Goal: Task Accomplishment & Management: Complete application form

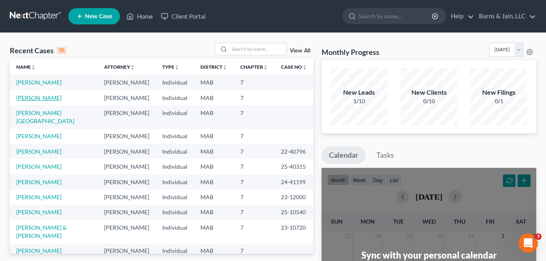
click at [36, 98] on link "[PERSON_NAME]" at bounding box center [38, 97] width 45 height 7
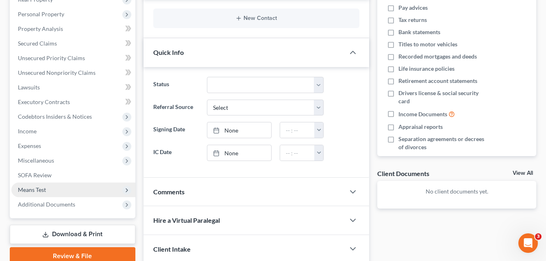
scroll to position [117, 0]
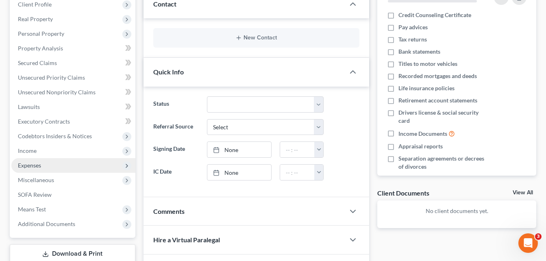
click at [60, 162] on span "Expenses" at bounding box center [73, 165] width 124 height 15
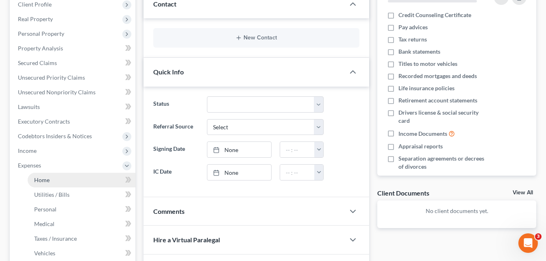
click at [66, 183] on link "Home" at bounding box center [82, 180] width 108 height 15
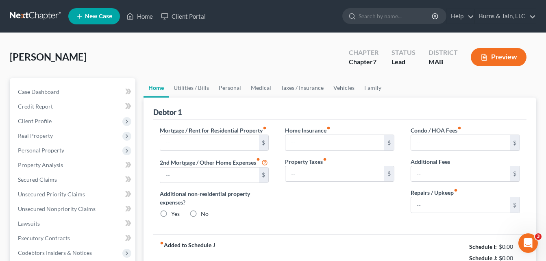
type input "2,906.95"
type input "0.00"
radio input "true"
type input "0.00"
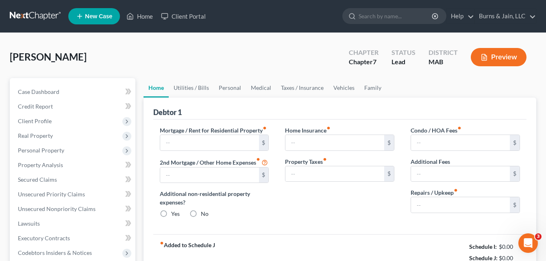
type input "0.00"
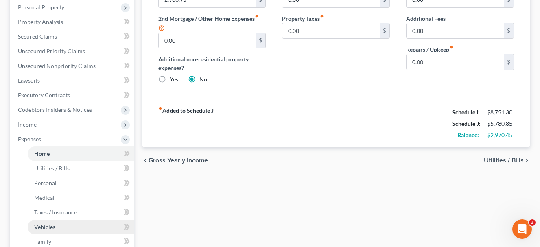
scroll to position [163, 0]
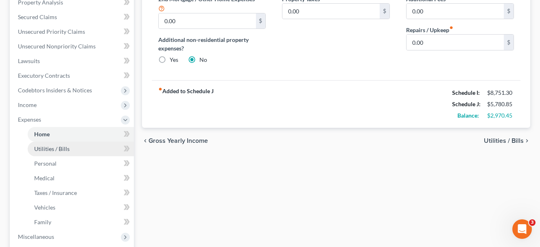
click at [76, 149] on link "Utilities / Bills" at bounding box center [81, 148] width 106 height 15
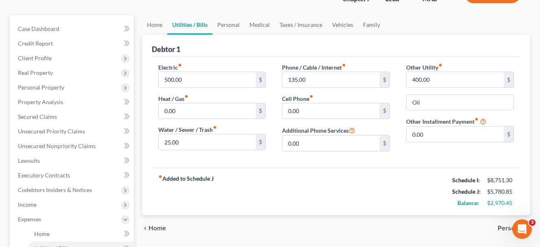
scroll to position [81, 0]
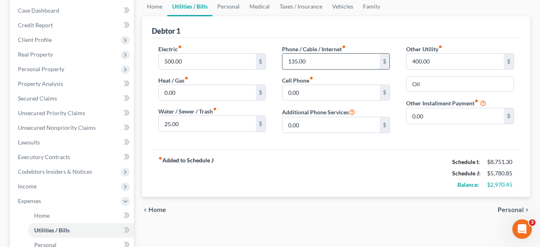
click at [298, 59] on input "135.00" at bounding box center [330, 61] width 97 height 15
type input "154.00"
click at [317, 97] on input "0.00" at bounding box center [330, 92] width 97 height 15
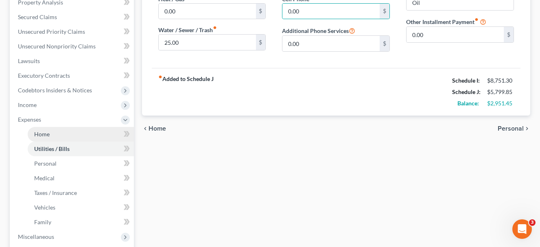
click at [58, 134] on link "Home" at bounding box center [81, 134] width 106 height 15
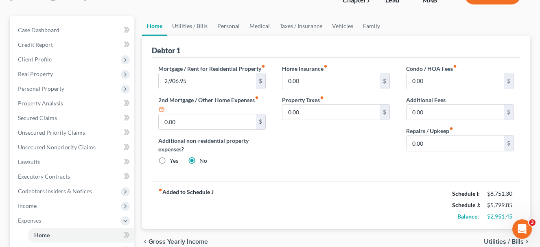
scroll to position [81, 0]
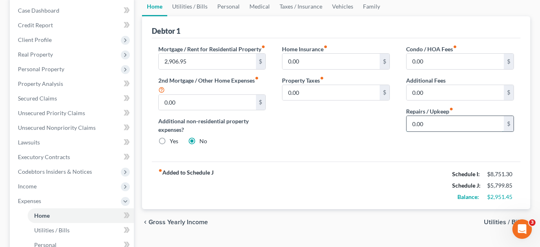
click at [428, 123] on input "0.00" at bounding box center [454, 123] width 97 height 15
type input "170.82"
click at [368, 150] on div "Home Insurance fiber_manual_record 0.00 $ Property Taxes fiber_manual_record 0.…" at bounding box center [336, 98] width 124 height 107
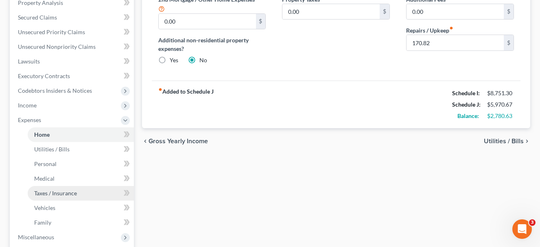
scroll to position [163, 0]
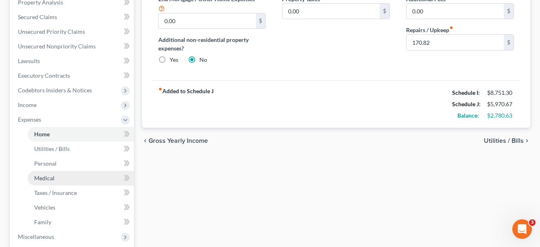
click at [77, 180] on link "Medical" at bounding box center [81, 178] width 106 height 15
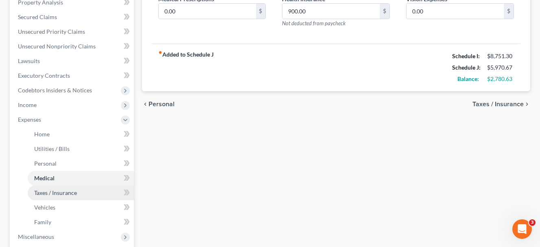
click at [74, 194] on span "Taxes / Insurance" at bounding box center [55, 192] width 43 height 7
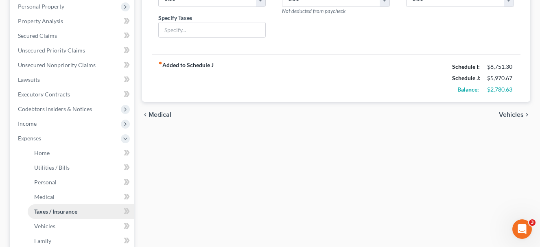
scroll to position [163, 0]
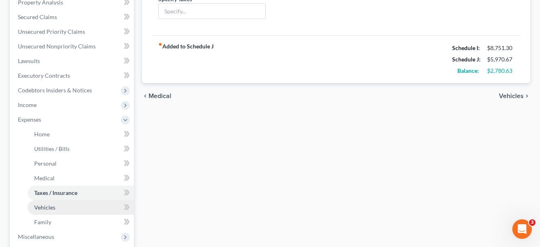
click at [62, 208] on link "Vehicles" at bounding box center [81, 207] width 106 height 15
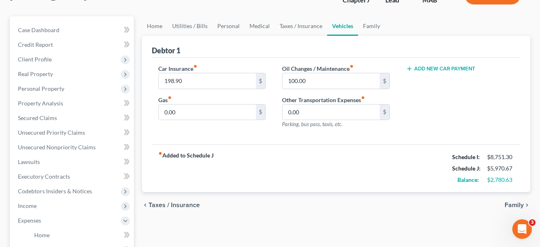
scroll to position [81, 0]
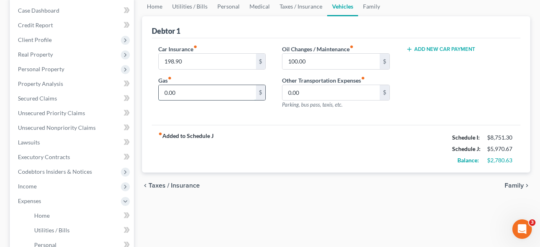
click at [191, 94] on input "0.00" at bounding box center [207, 92] width 97 height 15
click at [272, 156] on div "fiber_manual_record Added to Schedule J Schedule I: $8,751.30 Schedule J: $6,37…" at bounding box center [336, 149] width 368 height 48
click at [200, 109] on div "Car Insurance fiber_manual_record 198.90 $ Gas fiber_manual_record 400 $" at bounding box center [212, 80] width 124 height 71
click at [184, 91] on input "400" at bounding box center [207, 92] width 97 height 15
click at [187, 118] on div "Car Insurance fiber_manual_record 198.90 $ Gas fiber_manual_record 400.00 $ Oil…" at bounding box center [336, 81] width 368 height 87
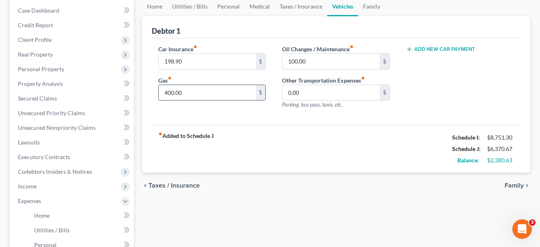
click at [196, 92] on input "400.00" at bounding box center [207, 92] width 97 height 15
type input "0.00"
click at [198, 107] on div "Car Insurance fiber_manual_record 198.90 $ Gas fiber_manual_record 0.00 $" at bounding box center [212, 80] width 124 height 71
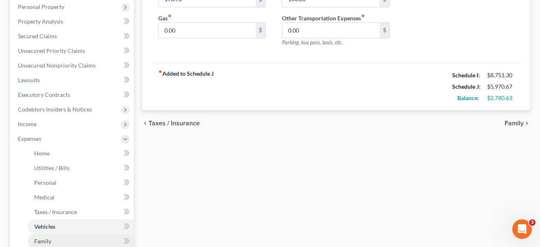
scroll to position [163, 0]
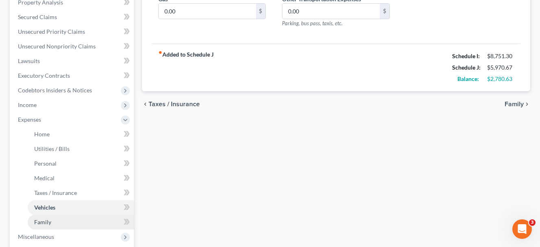
click at [59, 223] on link "Family" at bounding box center [81, 222] width 106 height 15
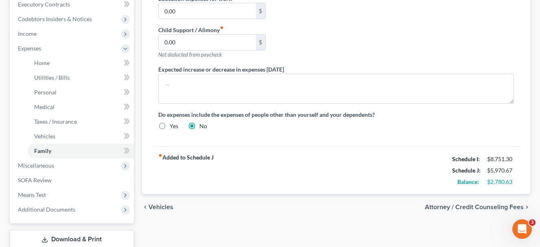
scroll to position [244, 0]
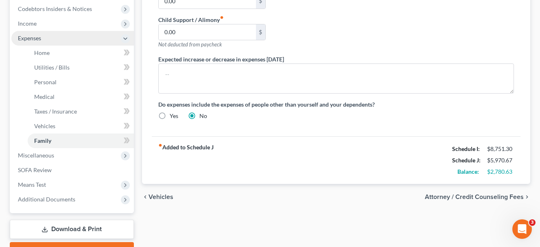
click at [121, 37] on icon at bounding box center [125, 38] width 9 height 9
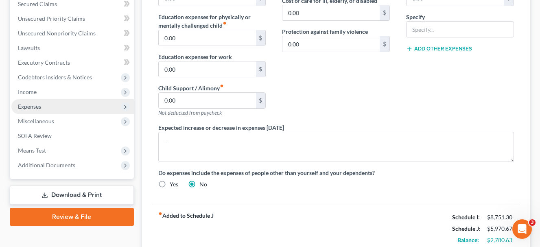
scroll to position [157, 0]
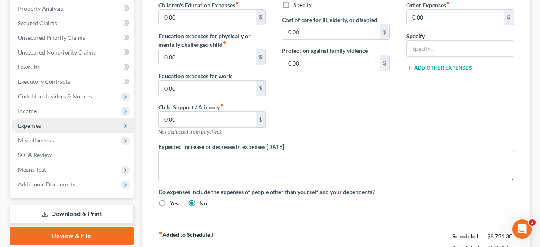
click at [48, 122] on span "Expenses" at bounding box center [72, 125] width 122 height 15
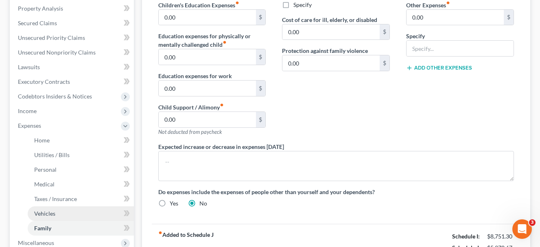
click at [65, 215] on link "Vehicles" at bounding box center [81, 213] width 106 height 15
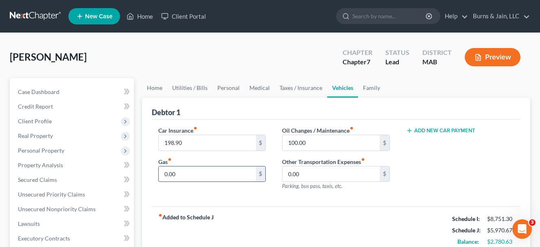
click at [190, 174] on input "0.00" at bounding box center [207, 173] width 97 height 15
click at [208, 193] on div "Car Insurance fiber_manual_record 198.90 $ Gas fiber_manual_record 100 $" at bounding box center [212, 161] width 124 height 71
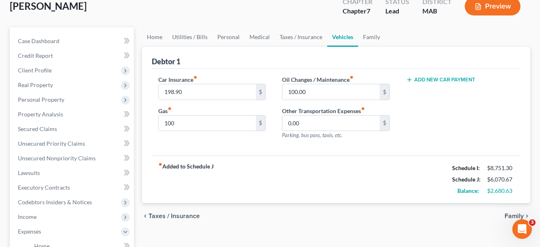
scroll to position [81, 0]
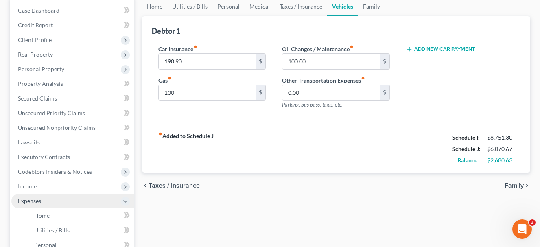
click at [124, 202] on icon at bounding box center [125, 201] width 7 height 7
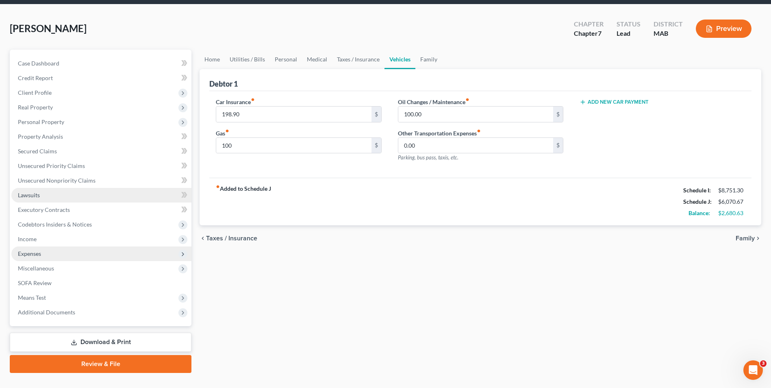
scroll to position [44, 0]
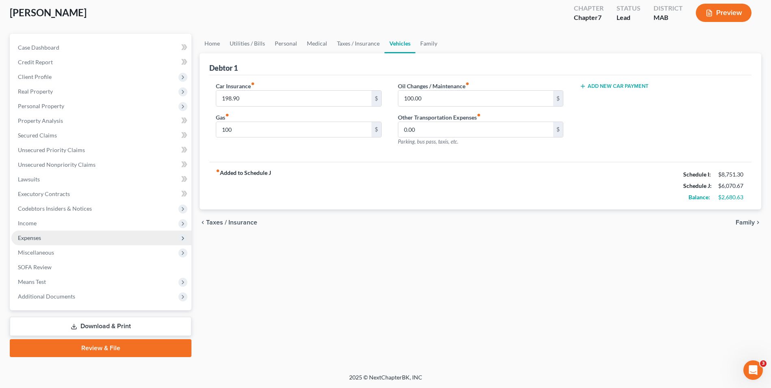
click at [123, 261] on link "Download & Print" at bounding box center [101, 326] width 182 height 19
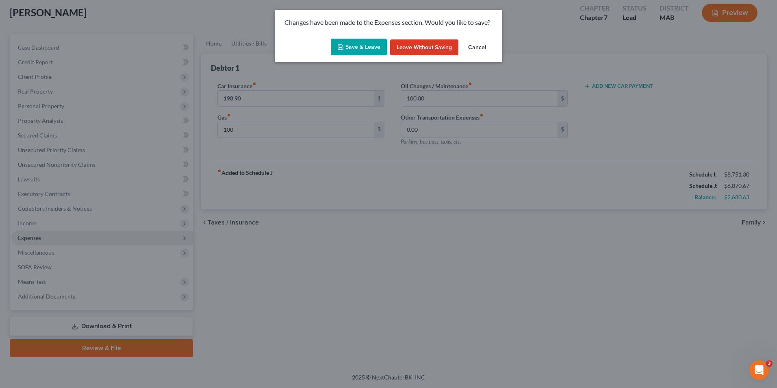
click at [370, 48] on button "Save & Leave" at bounding box center [359, 47] width 56 height 17
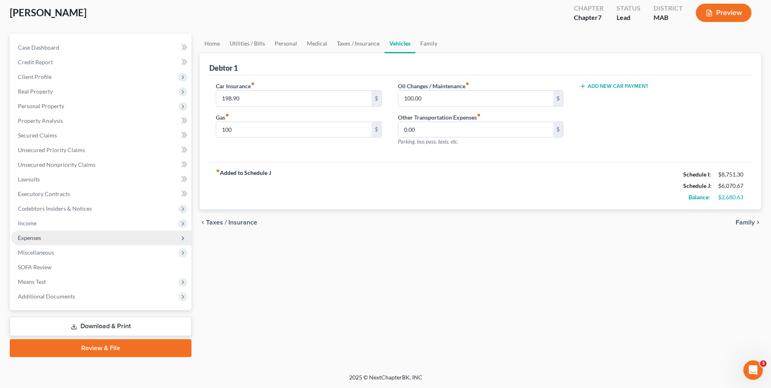
type input "100.00"
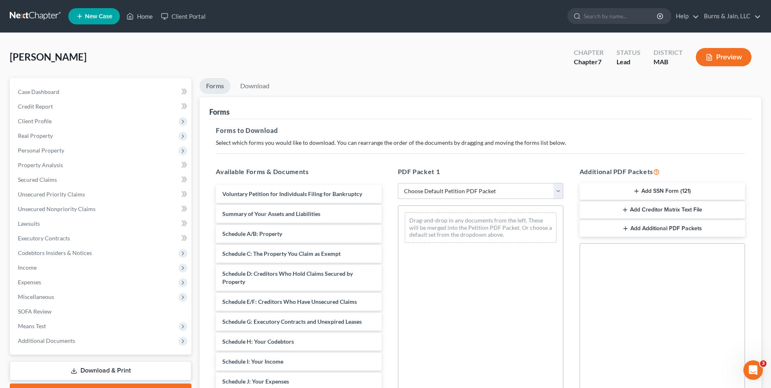
click at [552, 190] on select "Choose Default Petition PDF Packet Complete Bankruptcy Petition (all forms and …" at bounding box center [480, 191] width 165 height 16
select select "0"
click at [398, 183] on select "Choose Default Petition PDF Packet Complete Bankruptcy Petition (all forms and …" at bounding box center [480, 191] width 165 height 16
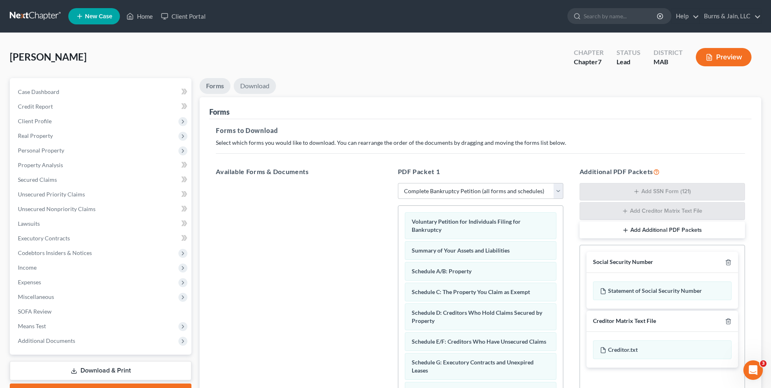
click at [263, 86] on link "Download" at bounding box center [255, 86] width 42 height 16
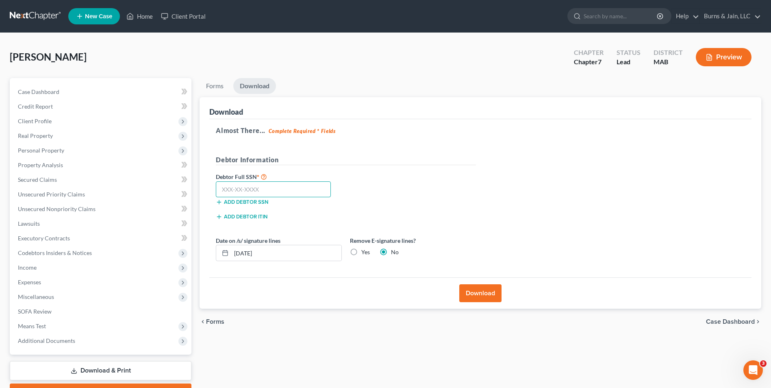
click at [280, 191] on input "text" at bounding box center [273, 189] width 115 height 16
type input "028-78-4149"
click at [480, 261] on button "Download" at bounding box center [480, 293] width 42 height 18
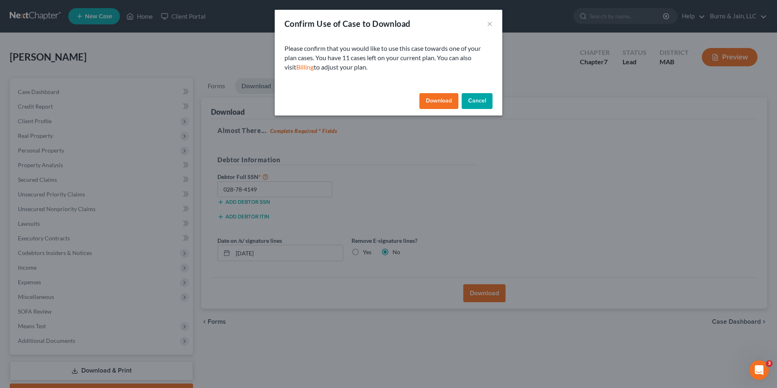
click at [439, 101] on button "Download" at bounding box center [439, 101] width 39 height 16
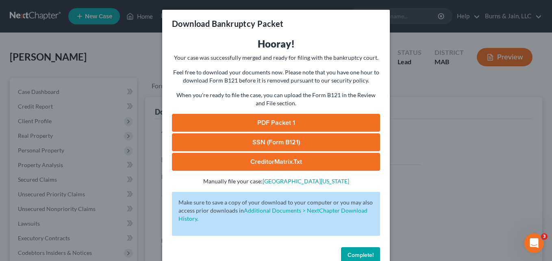
click at [262, 122] on link "PDF Packet 1" at bounding box center [276, 123] width 208 height 18
click at [287, 141] on link "SSN (Form B121)" at bounding box center [276, 142] width 208 height 18
click at [368, 257] on span "Complete!" at bounding box center [361, 255] width 26 height 7
